Goal: Find contact information: Find contact information

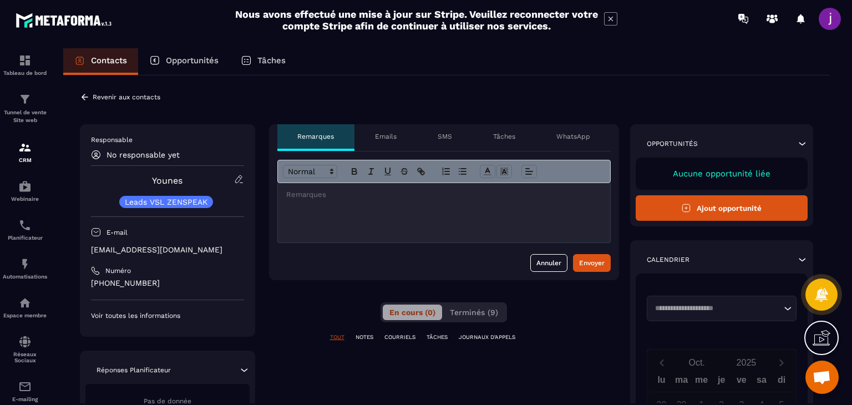
click at [381, 139] on p "Emails" at bounding box center [386, 136] width 22 height 9
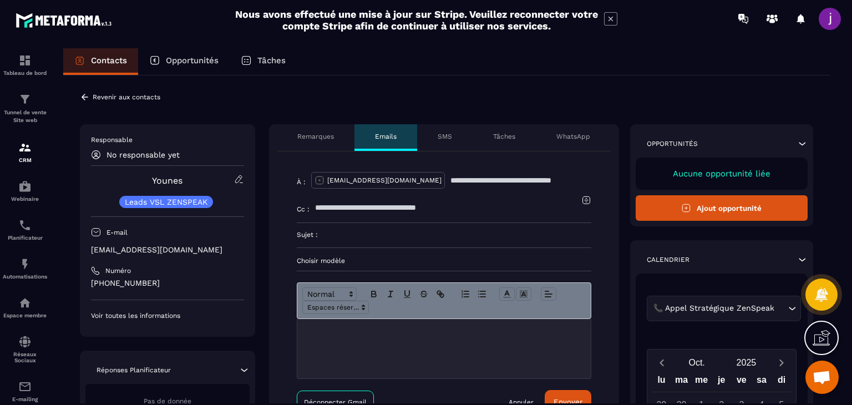
click at [315, 130] on div "Remarques" at bounding box center [316, 137] width 78 height 27
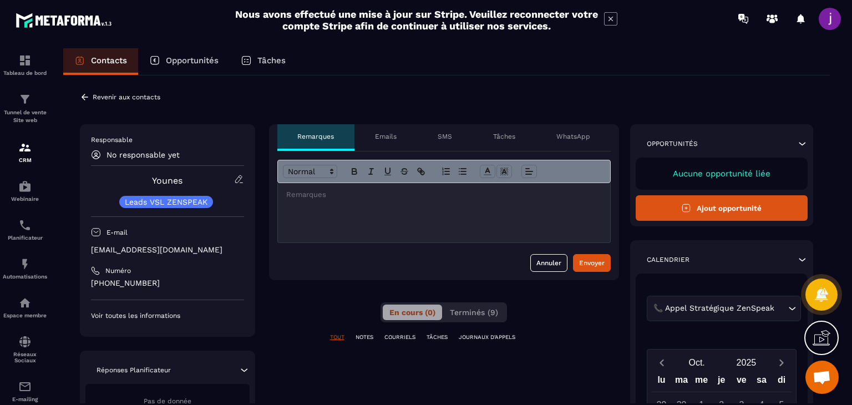
click at [380, 132] on p "Emails" at bounding box center [386, 136] width 22 height 9
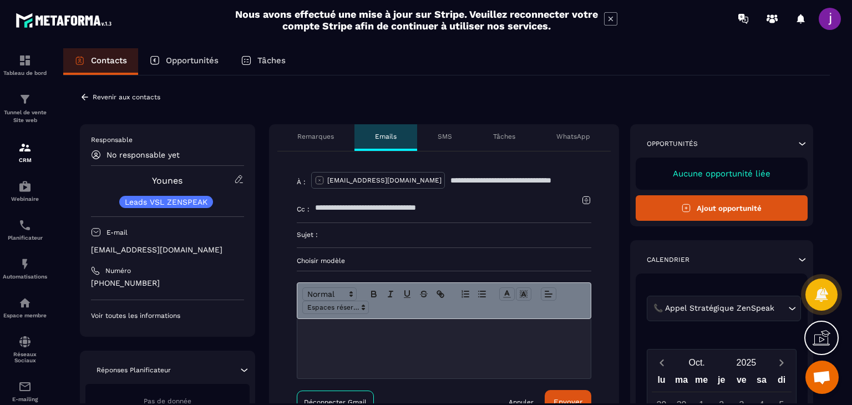
click at [318, 145] on div "Remarques" at bounding box center [316, 137] width 78 height 27
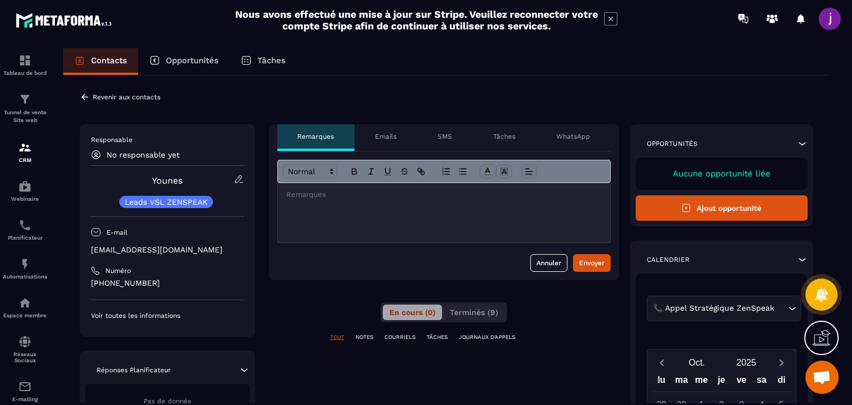
drag, startPoint x: 540, startPoint y: 129, endPoint x: 545, endPoint y: 123, distance: 8.0
click at [540, 129] on div "WhatsApp" at bounding box center [573, 137] width 75 height 27
